Goal: Task Accomplishment & Management: Manage account settings

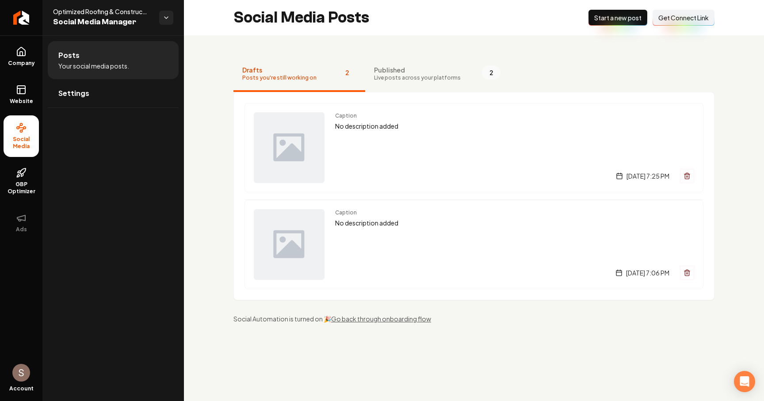
click at [424, 76] on span "Live posts across your platforms" at bounding box center [417, 77] width 87 height 7
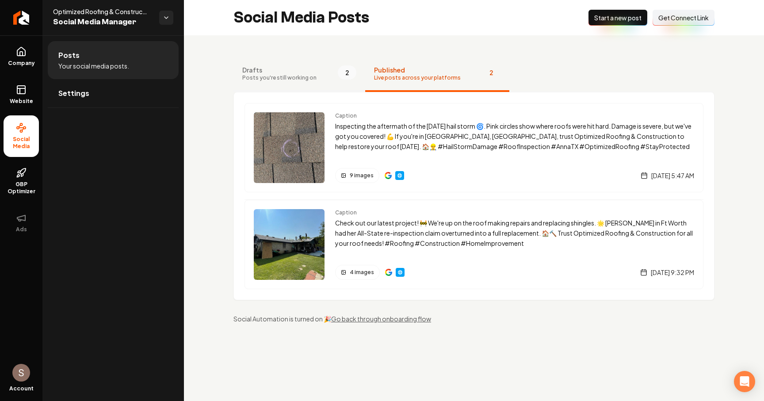
click at [299, 70] on span "Drafts" at bounding box center [279, 69] width 74 height 9
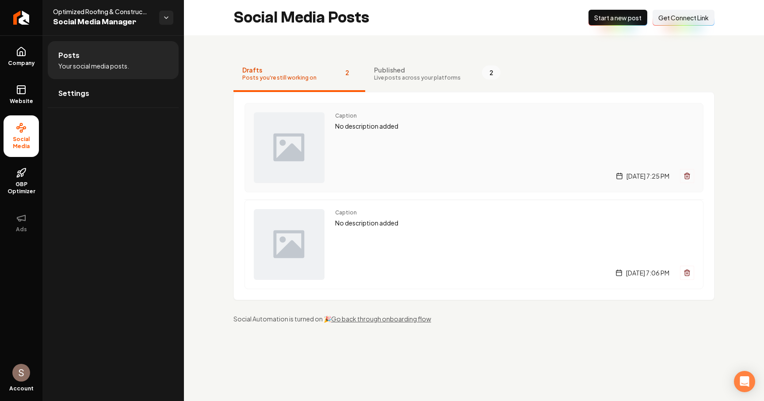
click at [385, 131] on p "No description added" at bounding box center [514, 126] width 359 height 10
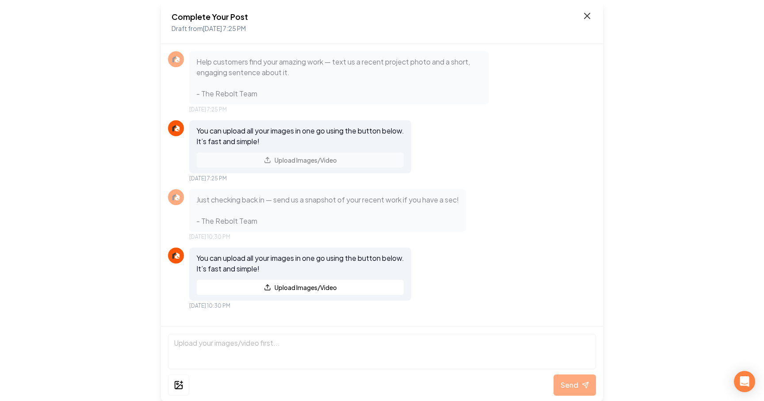
click at [585, 17] on icon at bounding box center [587, 16] width 11 height 11
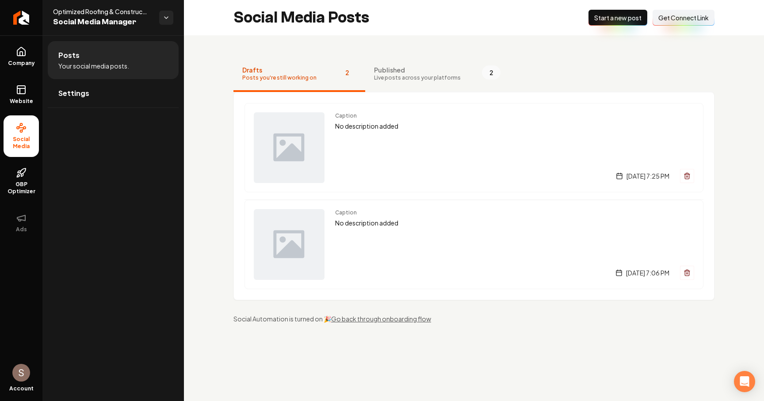
click at [128, 108] on ul "Posts Your social media posts. Settings" at bounding box center [112, 74] width 141 height 78
click at [138, 99] on link "Settings" at bounding box center [113, 93] width 131 height 28
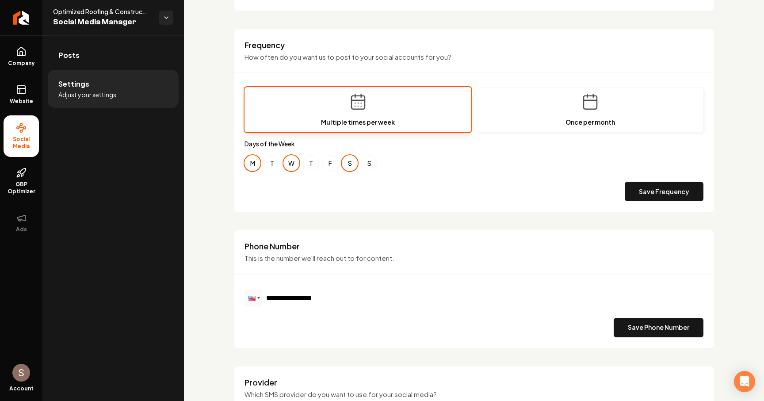
scroll to position [279, 0]
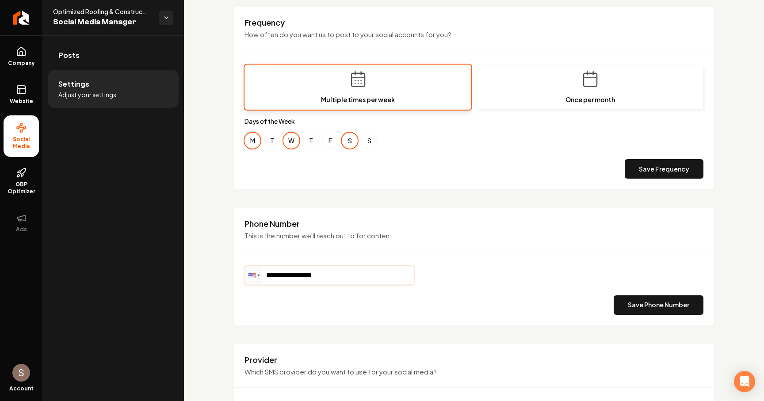
drag, startPoint x: 333, startPoint y: 276, endPoint x: 295, endPoint y: 275, distance: 37.6
click at [295, 275] on input "**********" at bounding box center [329, 276] width 169 height 18
